Goal: Find specific page/section: Find specific page/section

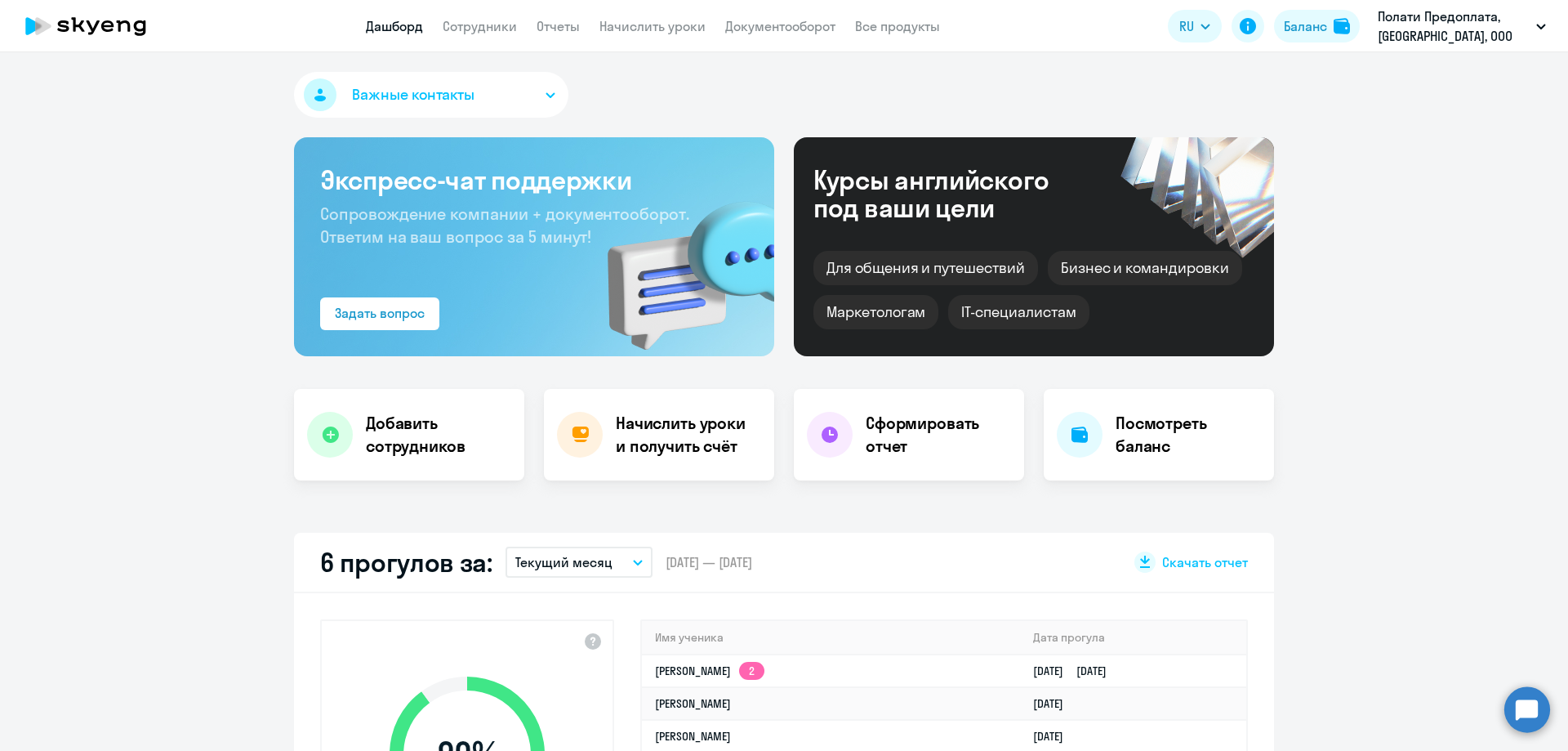
select select "30"
click at [492, 23] on link "Сотрудники" at bounding box center [479, 25] width 74 height 16
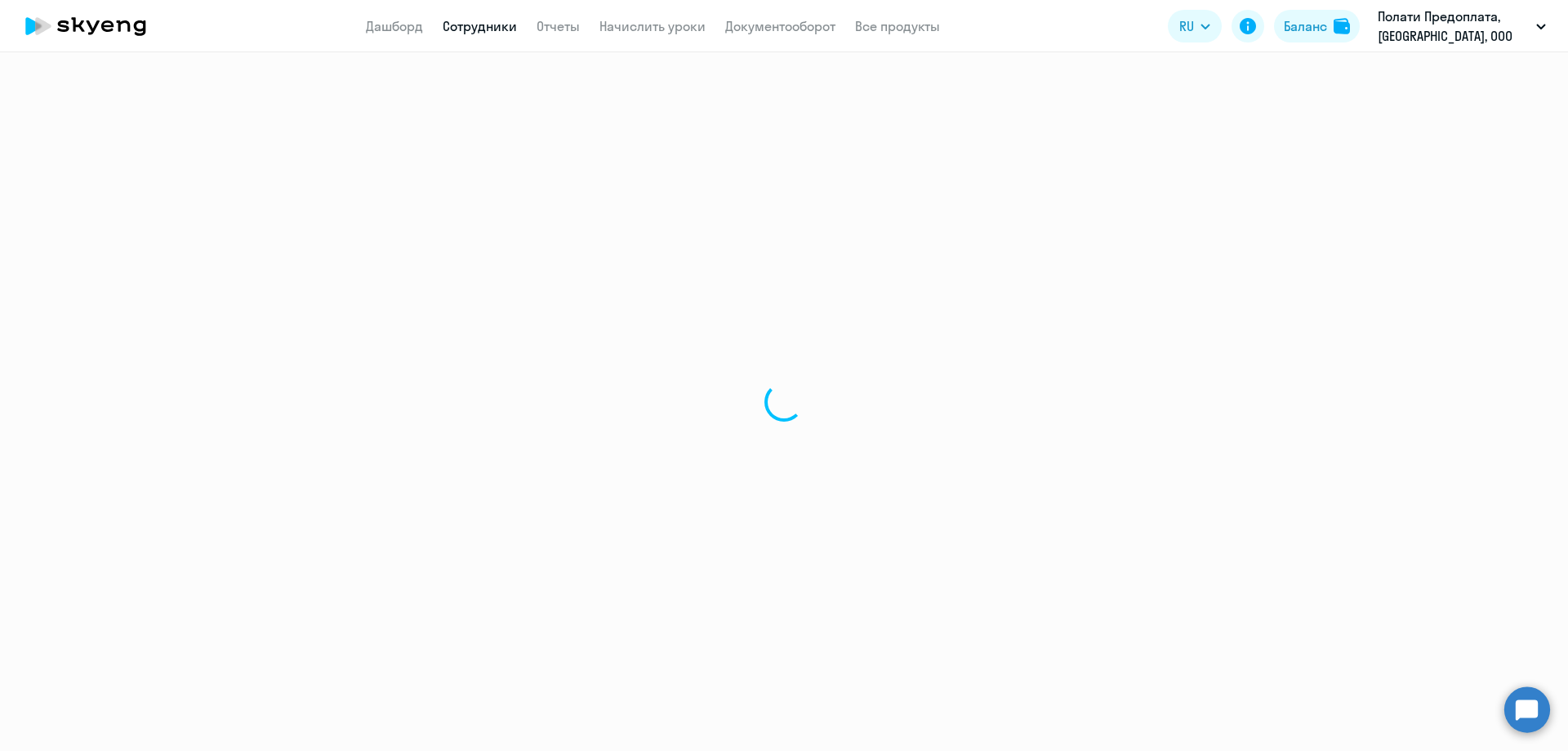
select select "30"
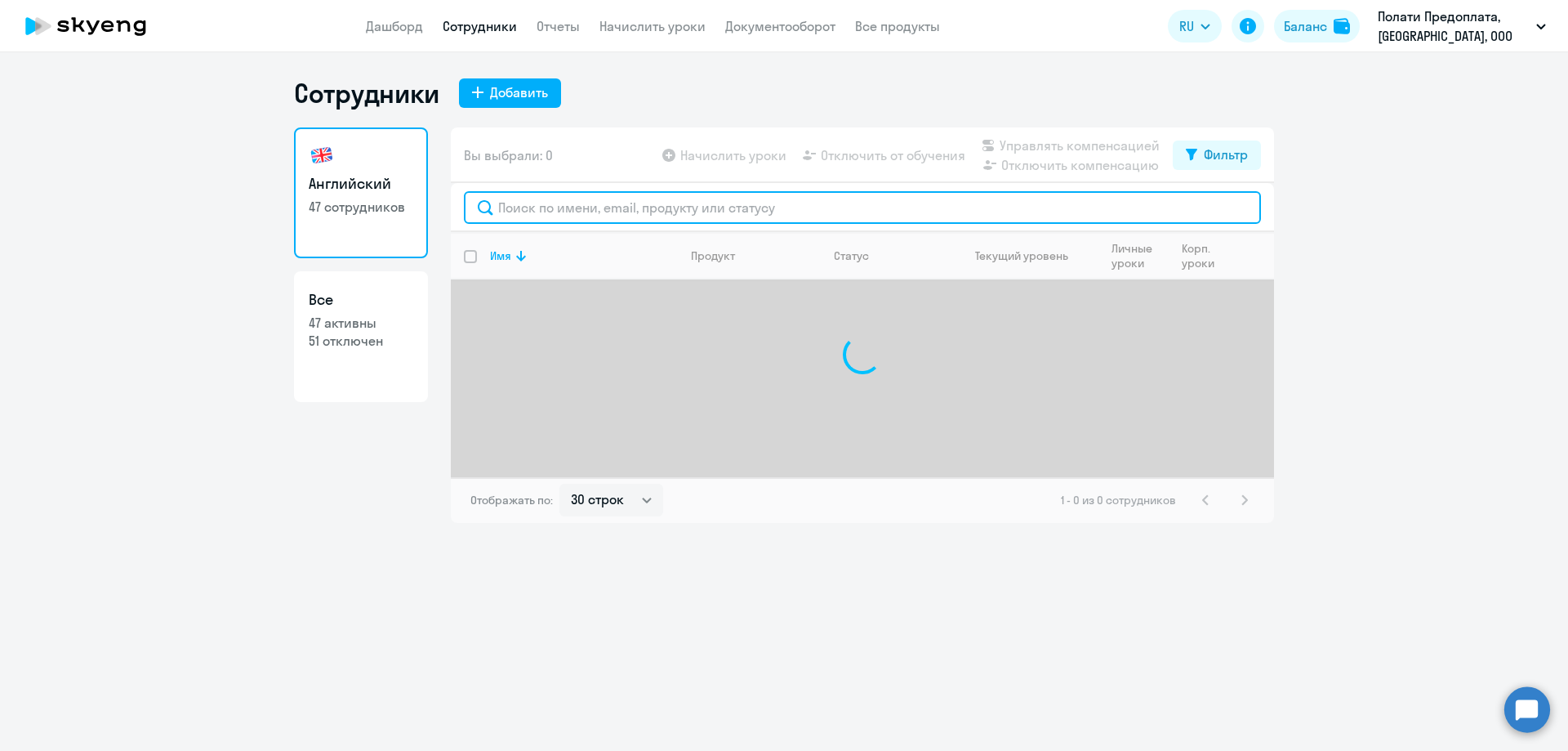
click at [514, 204] on input "text" at bounding box center [862, 207] width 798 height 33
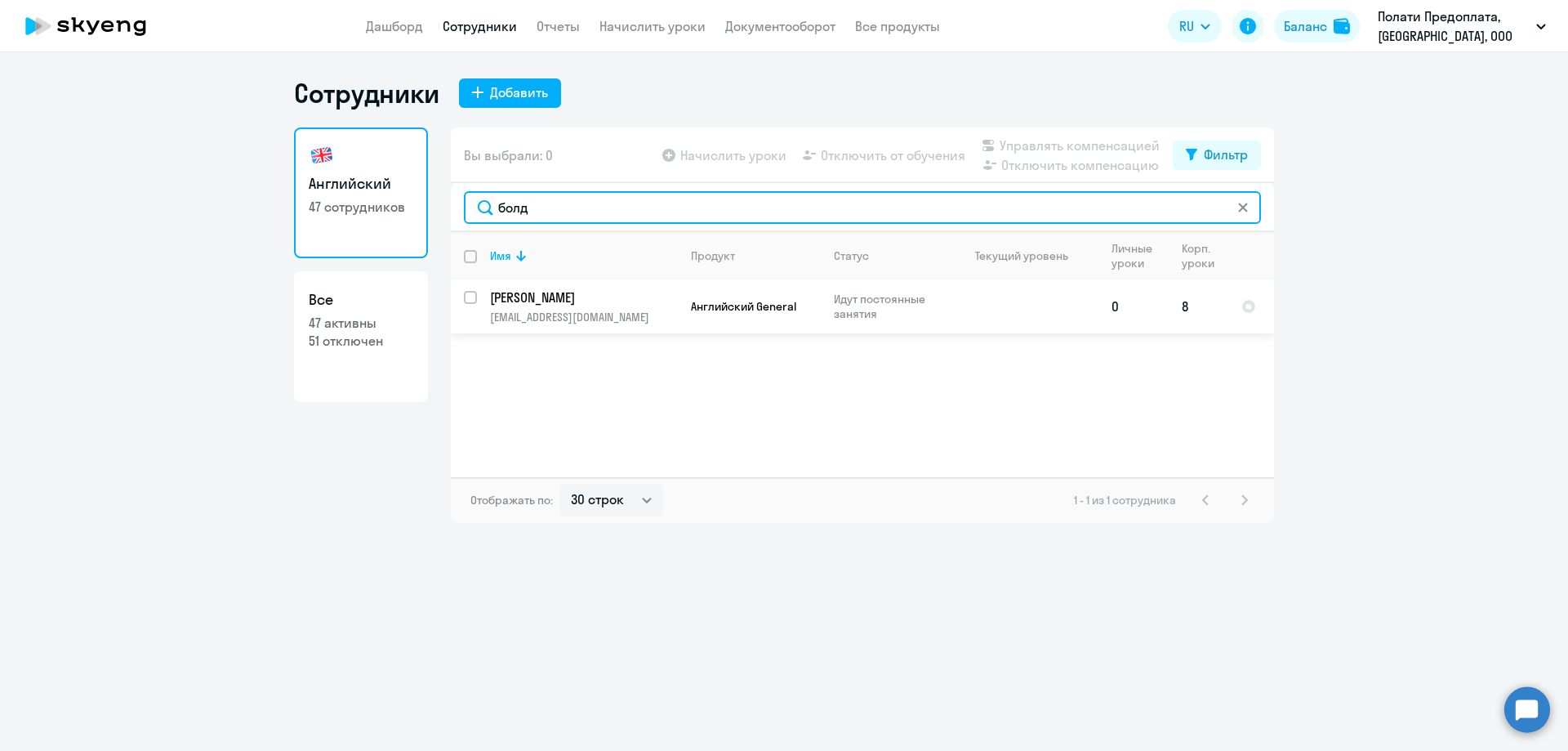
type input "болд"
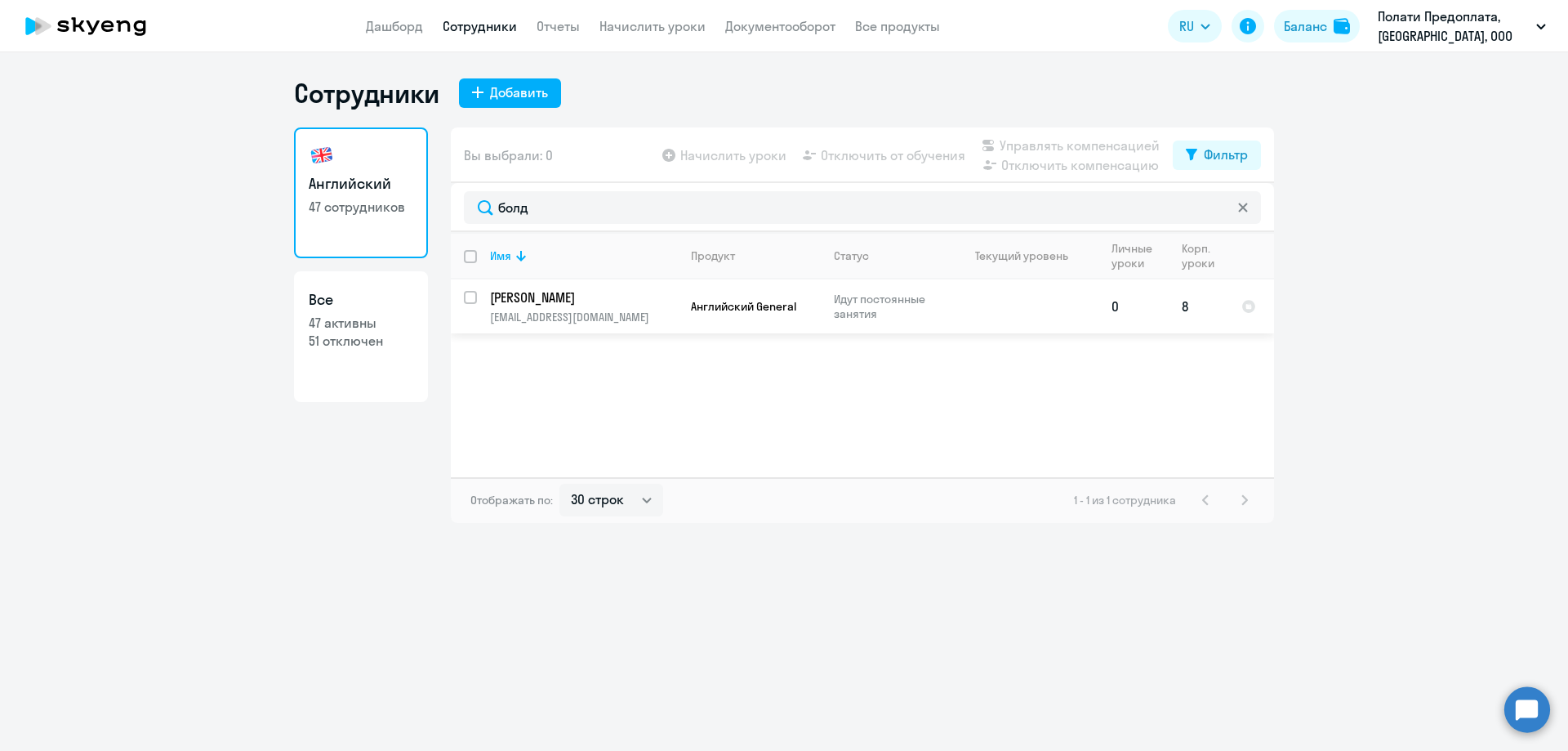
click at [611, 300] on p "[PERSON_NAME]" at bounding box center [582, 296] width 184 height 18
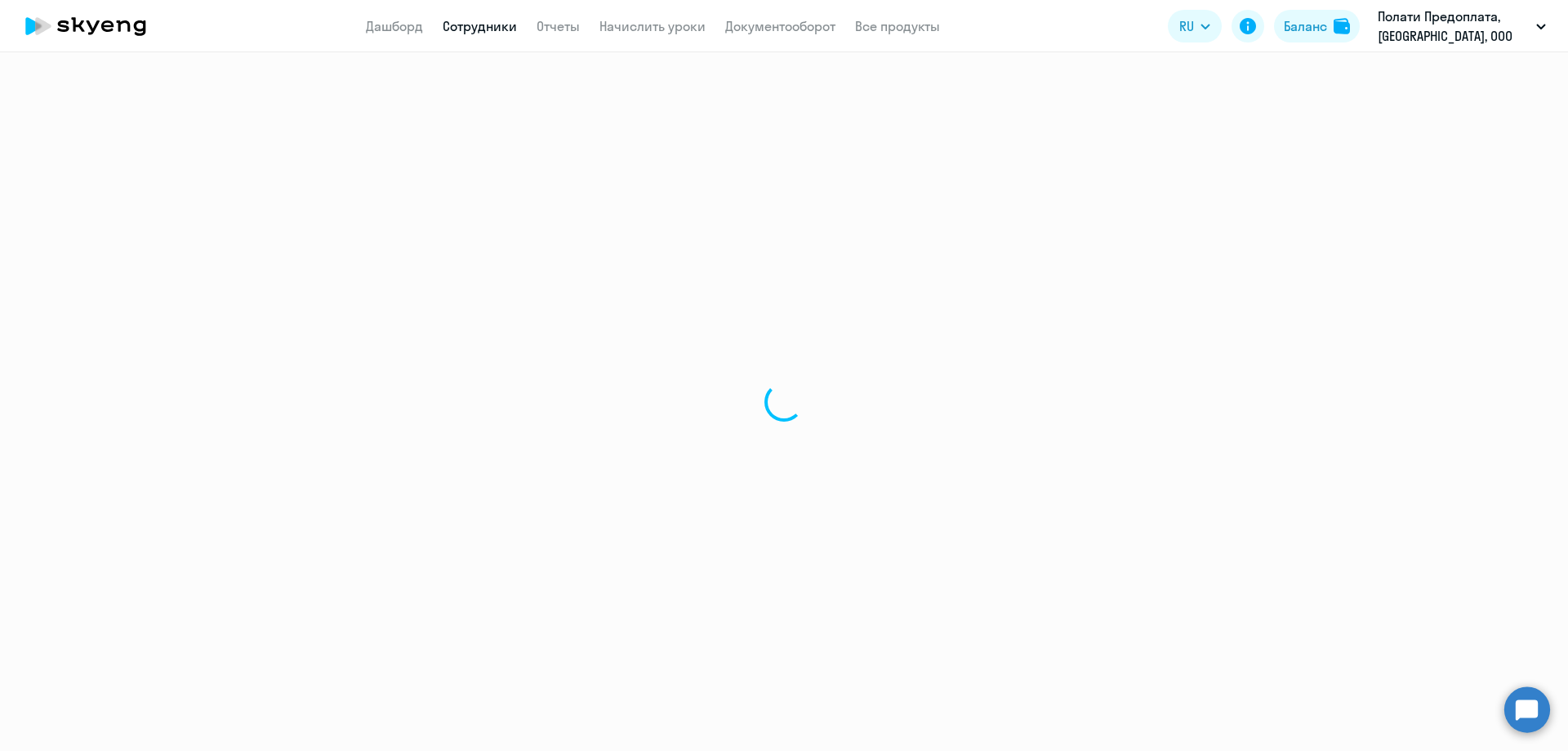
select select "english"
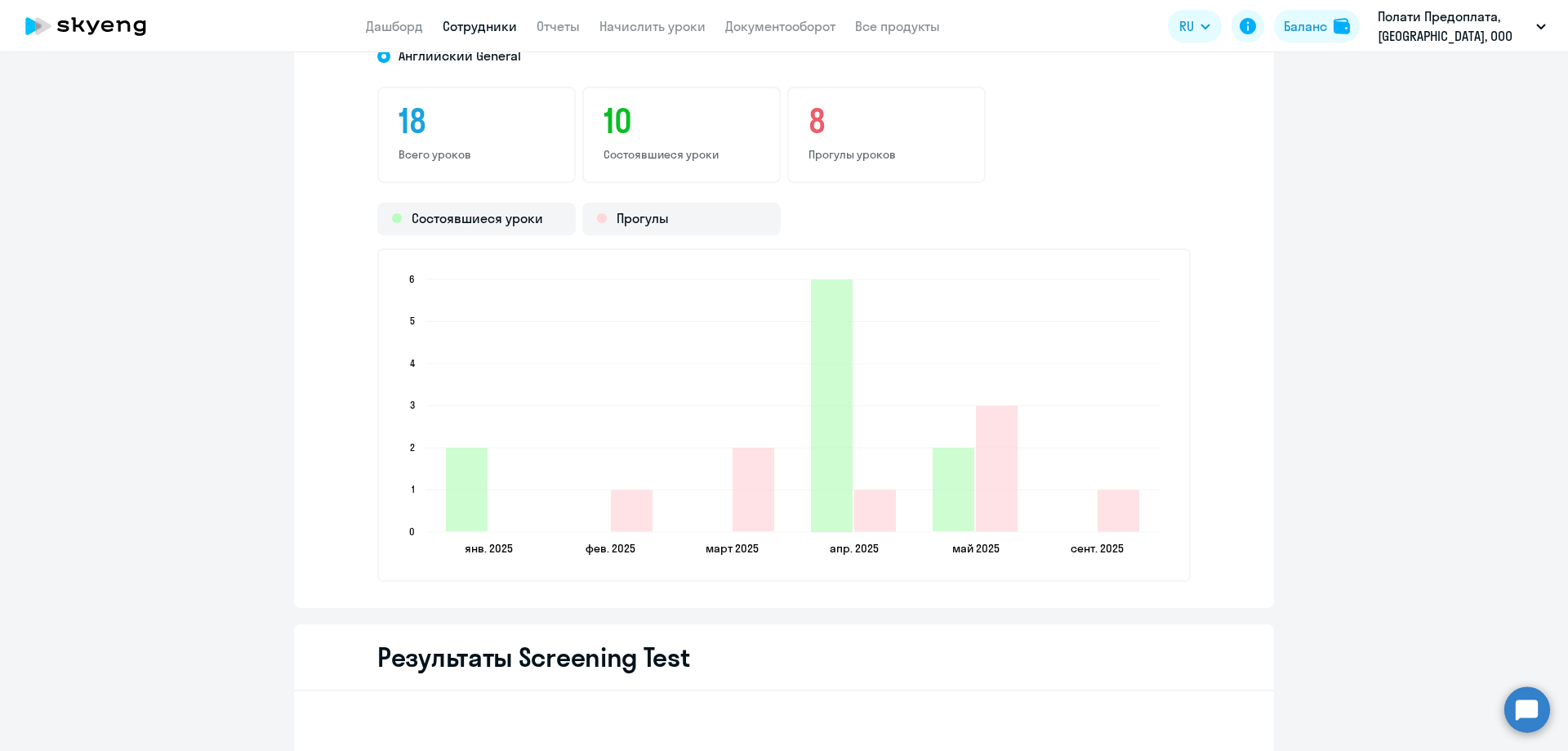
scroll to position [1960, 0]
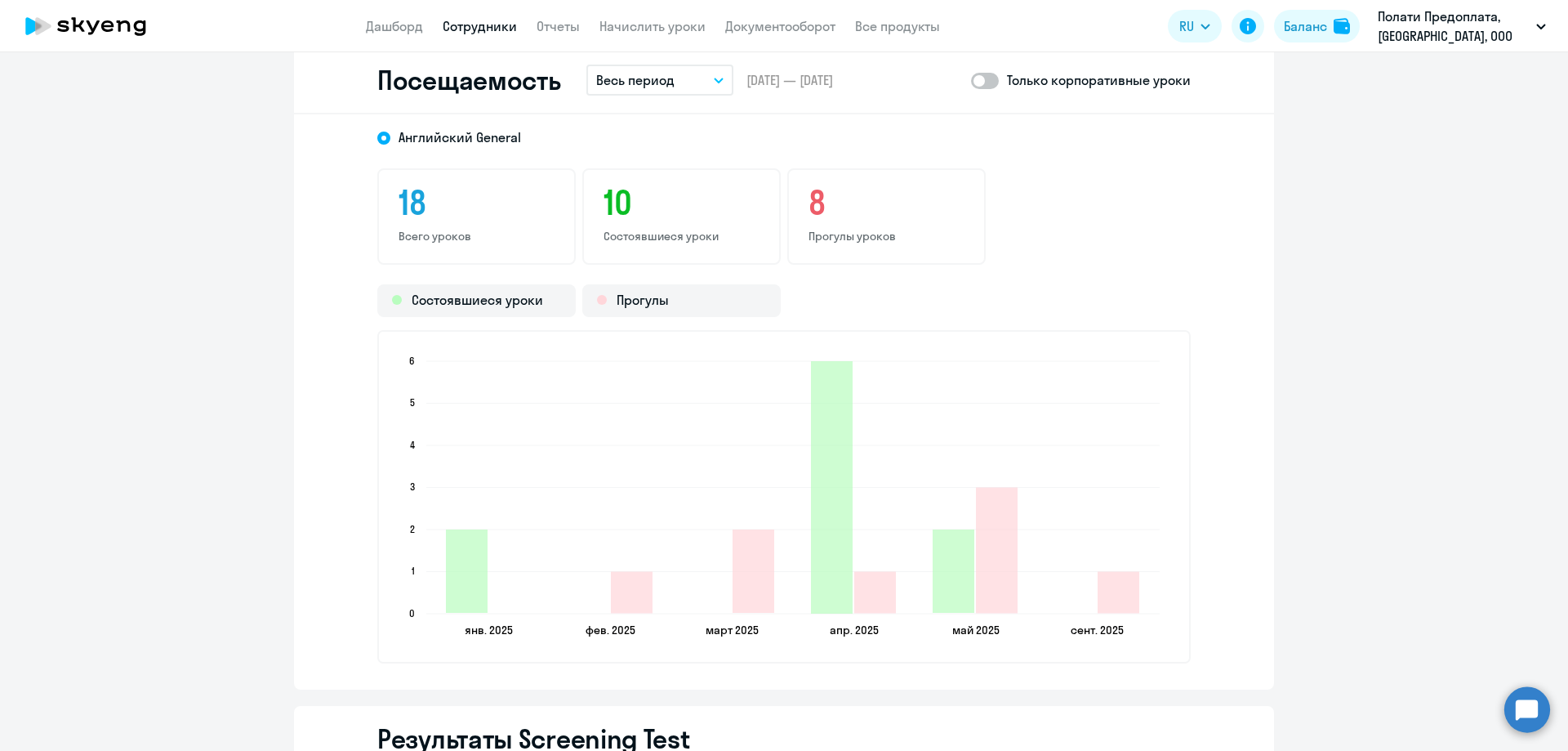
click at [677, 85] on button "Весь период" at bounding box center [659, 79] width 147 height 31
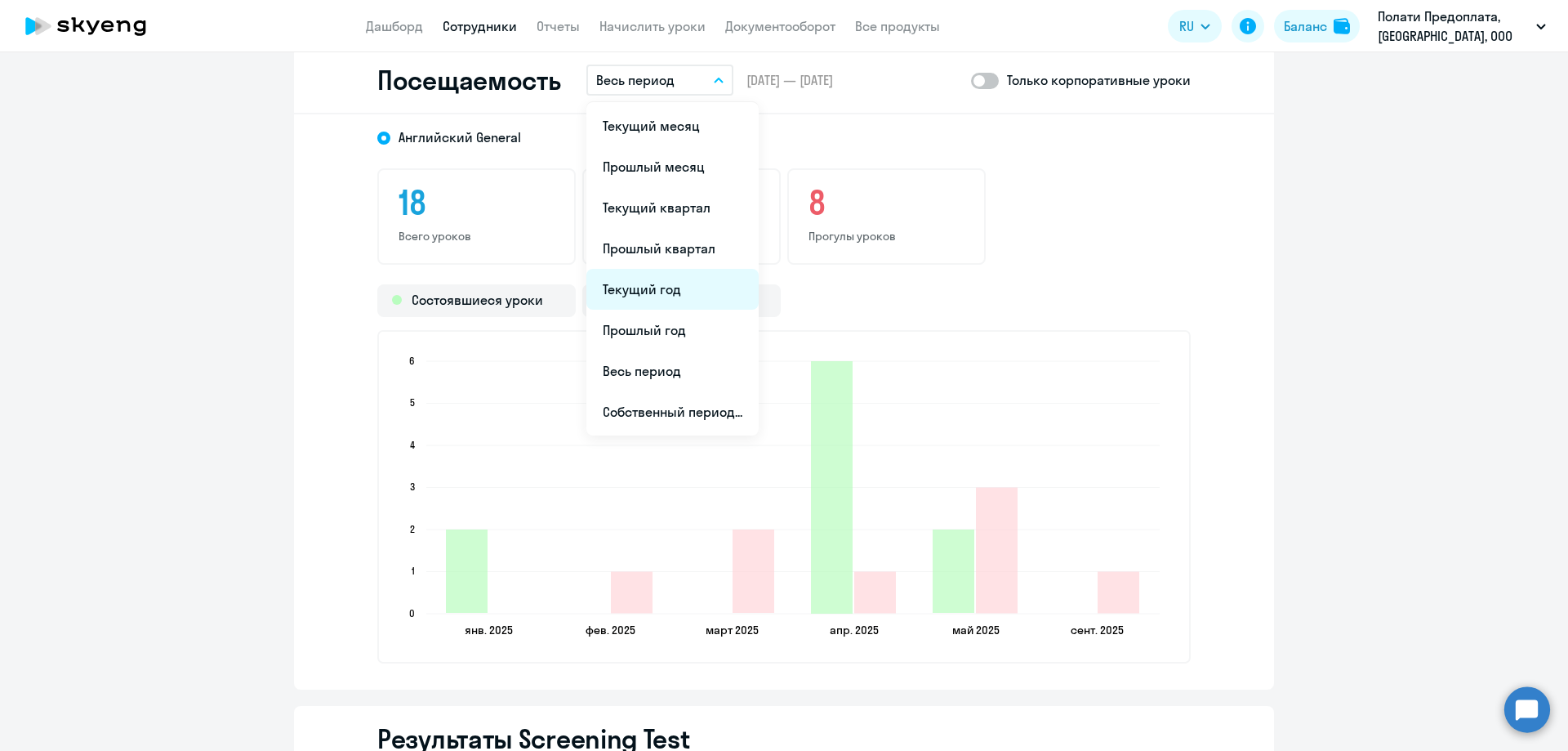
click at [656, 282] on li "Текущий год" at bounding box center [672, 289] width 172 height 41
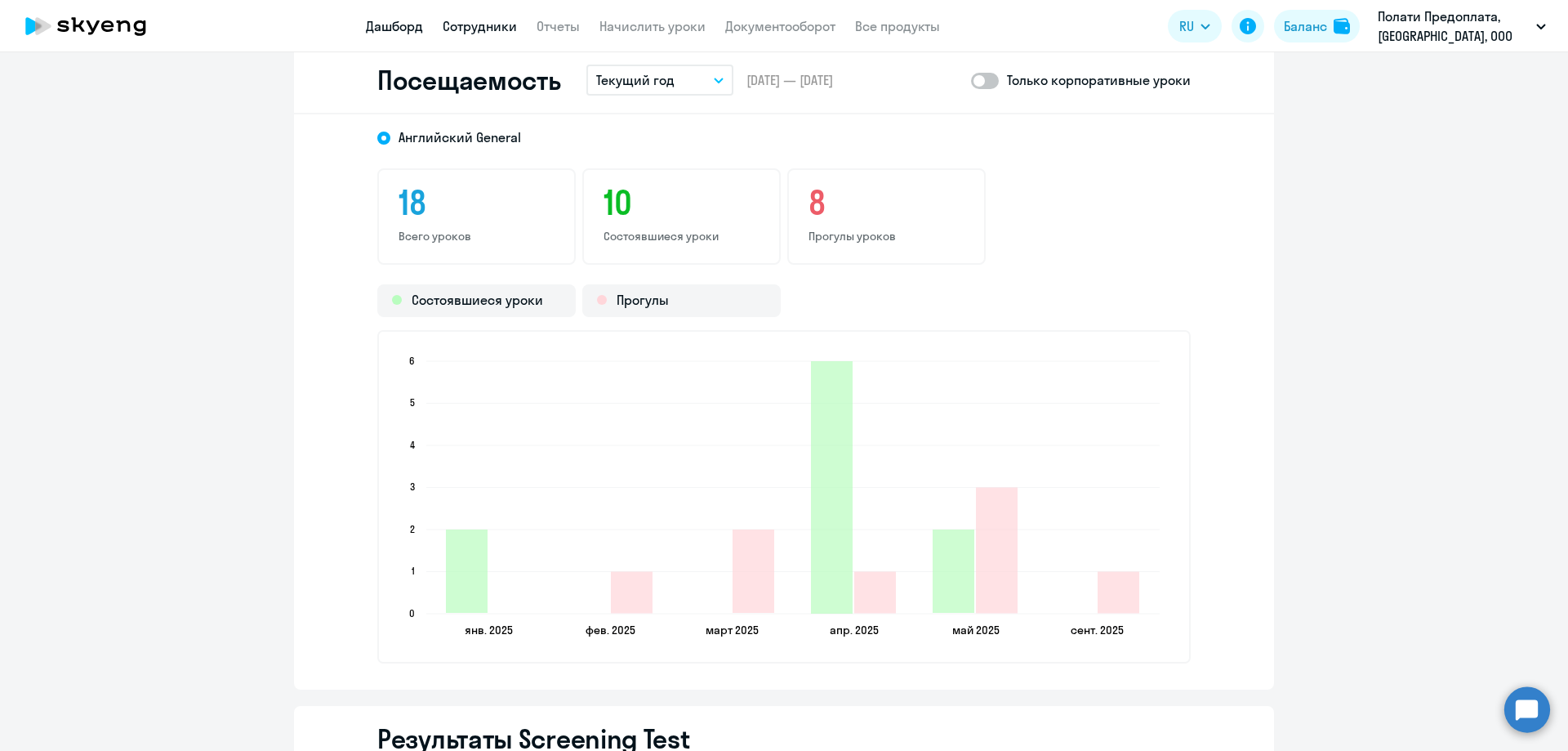
click at [396, 29] on link "Дашборд" at bounding box center [394, 25] width 57 height 16
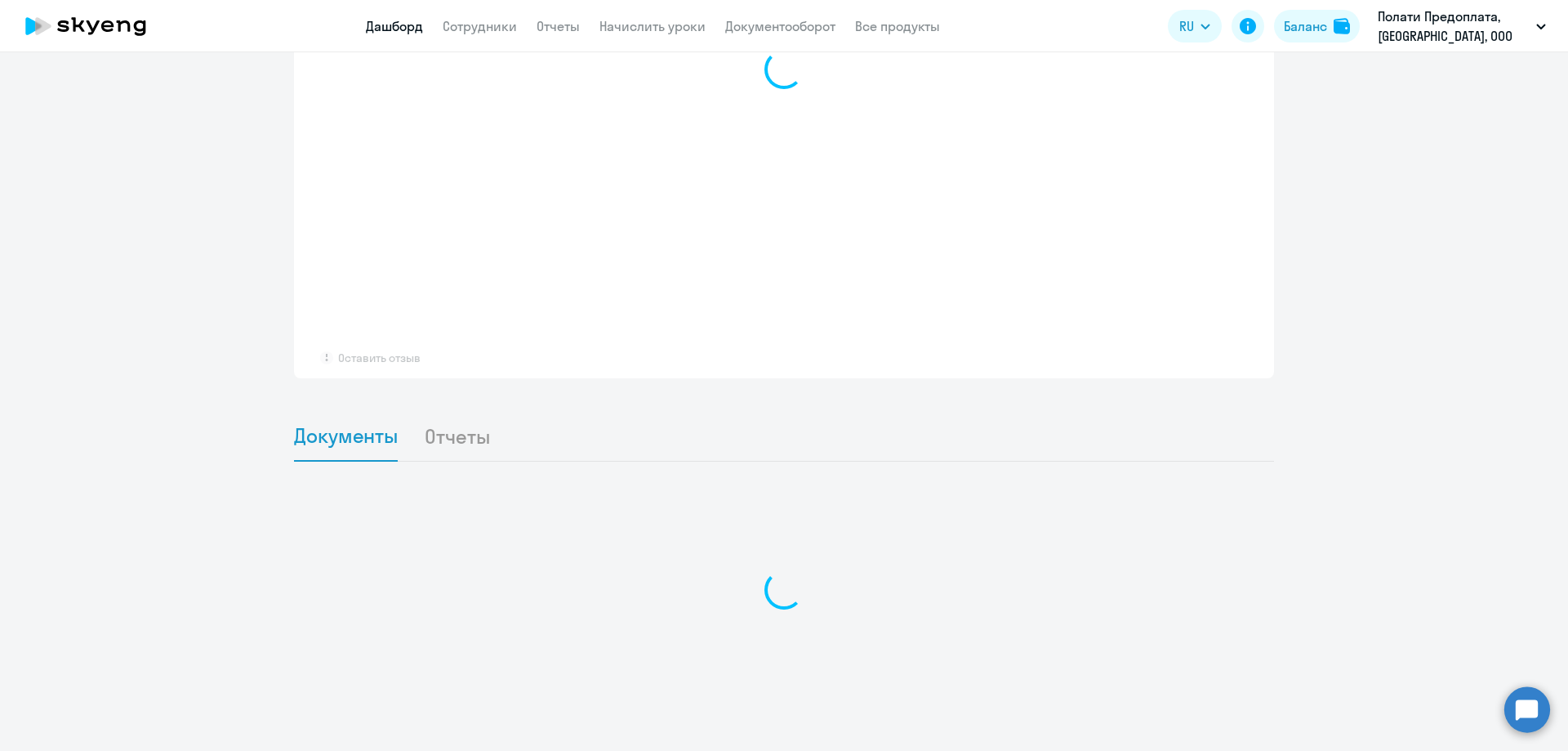
scroll to position [1205, 0]
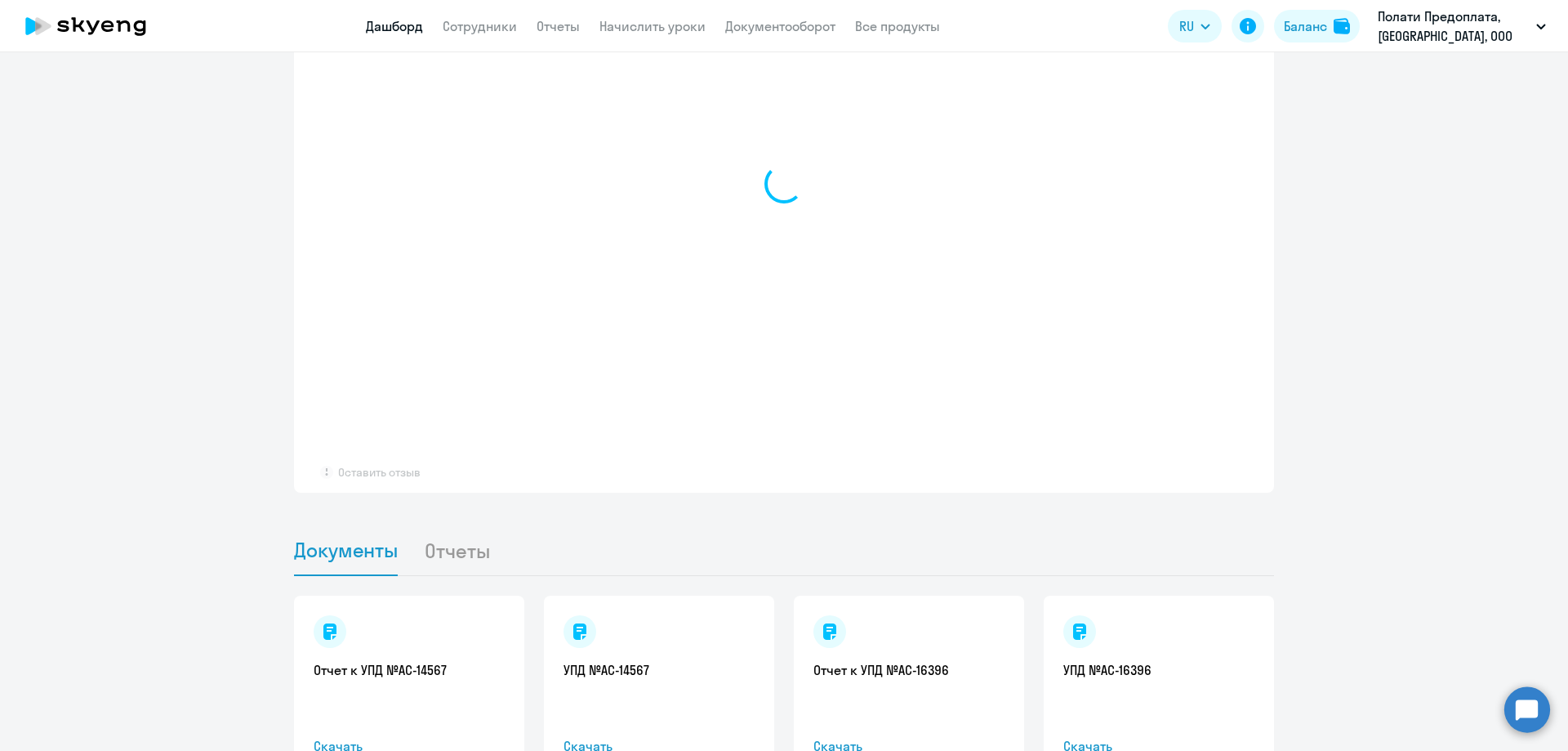
select select "30"
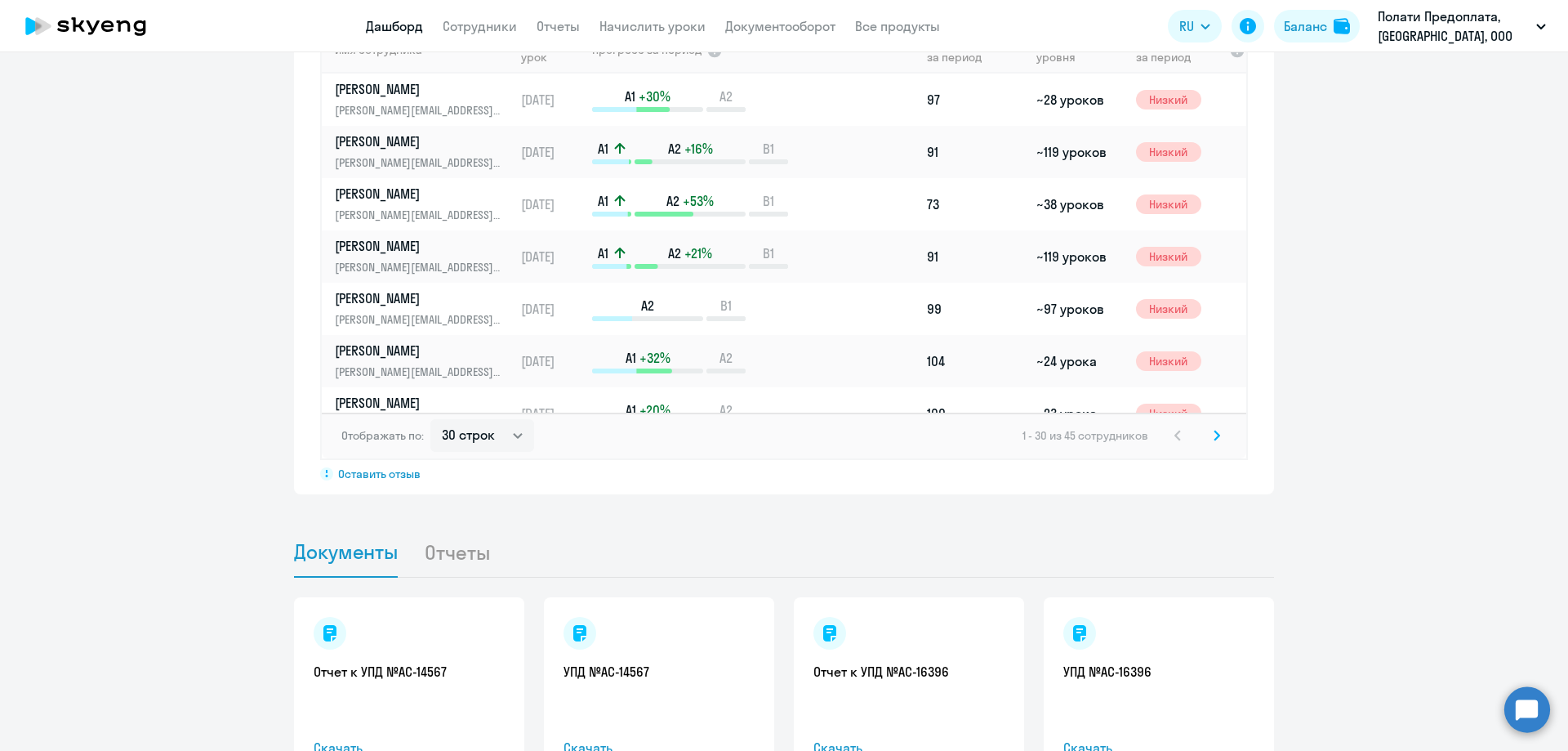
scroll to position [1206, 0]
